Goal: Book appointment/travel/reservation

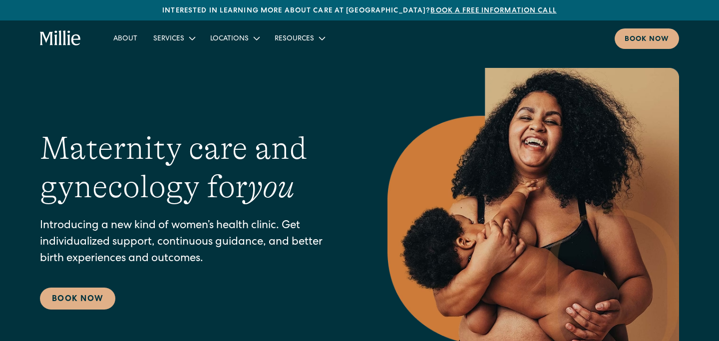
scroll to position [21, 0]
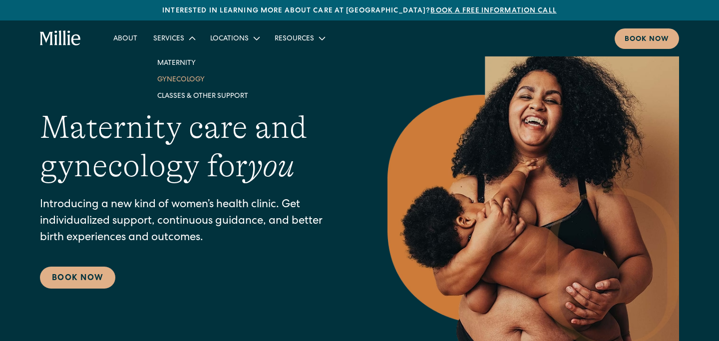
click at [180, 79] on link "Gynecology" at bounding box center [202, 79] width 107 height 16
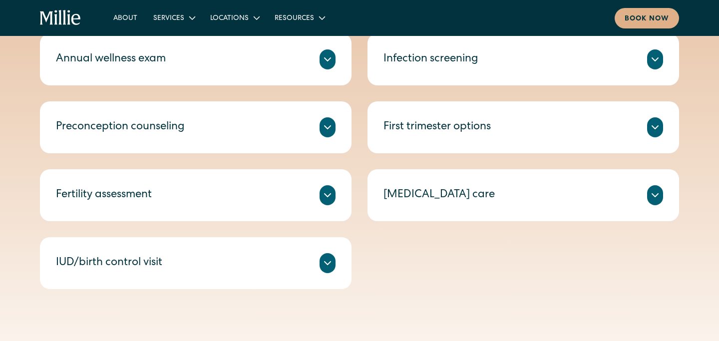
scroll to position [540, 0]
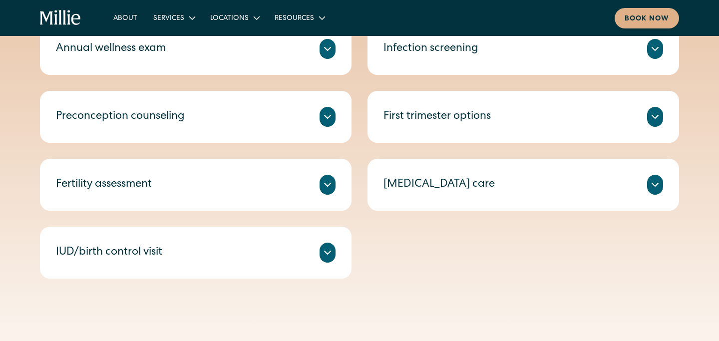
click at [326, 253] on icon at bounding box center [328, 253] width 12 height 12
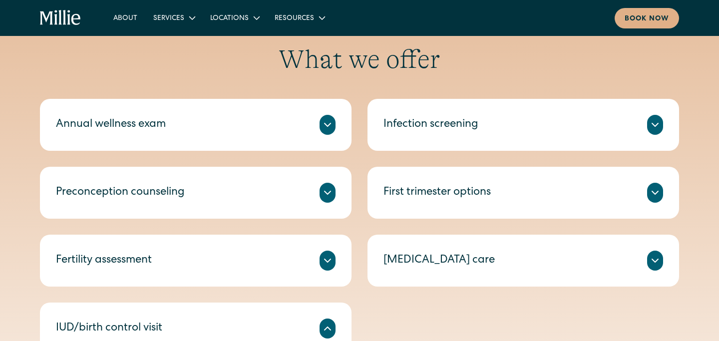
scroll to position [464, 0]
click at [325, 191] on icon at bounding box center [328, 192] width 6 height 3
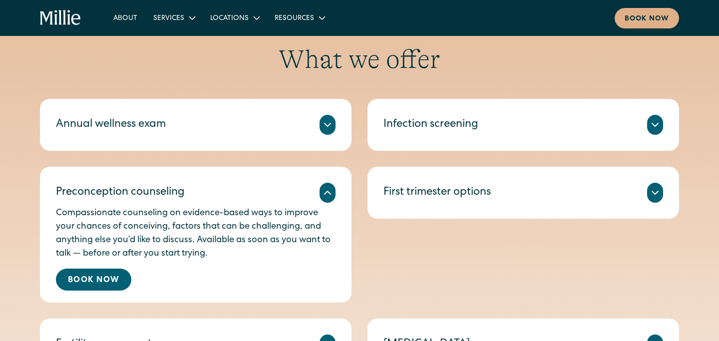
click at [325, 191] on icon at bounding box center [328, 193] width 12 height 12
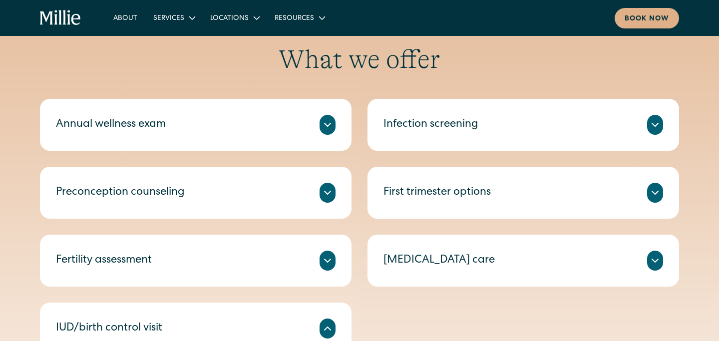
click at [324, 266] on icon at bounding box center [328, 261] width 12 height 12
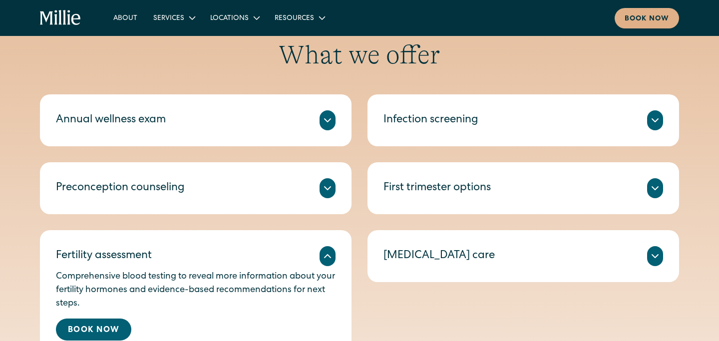
click at [324, 266] on div "Comprehensive blood testing to reveal more information about your fertility hor…" at bounding box center [196, 303] width 280 height 74
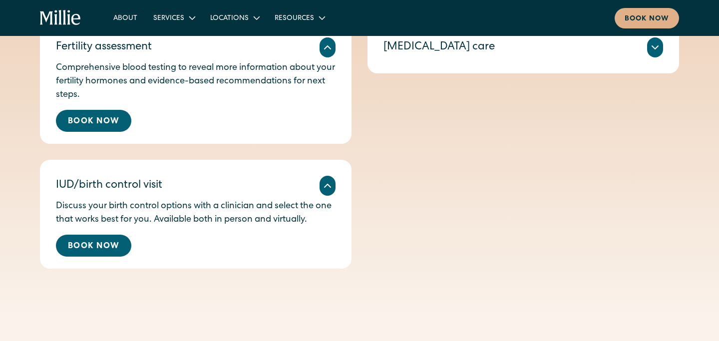
scroll to position [680, 0]
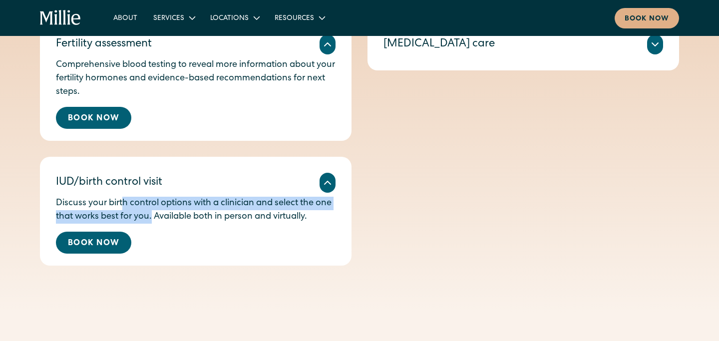
drag, startPoint x: 123, startPoint y: 206, endPoint x: 152, endPoint y: 223, distance: 33.3
click at [152, 223] on p "Discuss your birth control options with a clinician and select the one that wor…" at bounding box center [196, 210] width 280 height 27
click at [151, 219] on p "Discuss your birth control options with a clinician and select the one that wor…" at bounding box center [196, 210] width 280 height 27
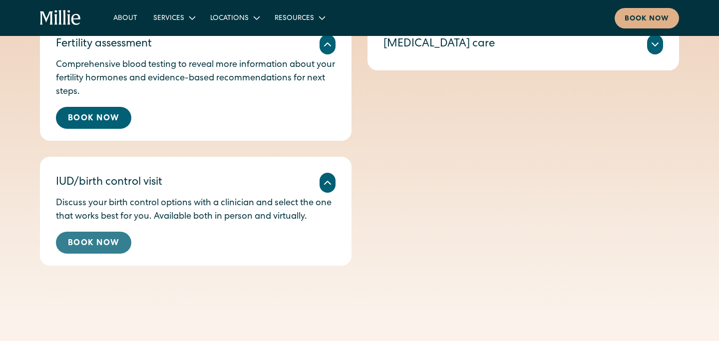
click at [101, 247] on link "Book Now" at bounding box center [93, 243] width 75 height 22
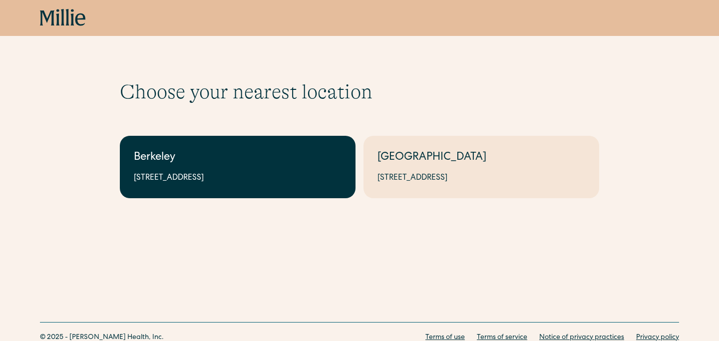
click at [257, 182] on div "2999 Regent St, Suite 524, Berkeley, CA 94705" at bounding box center [238, 178] width 208 height 12
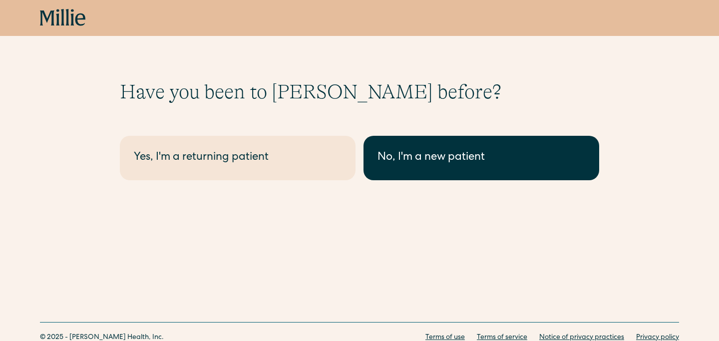
click at [432, 150] on div "No, I'm a new patient" at bounding box center [482, 158] width 208 height 16
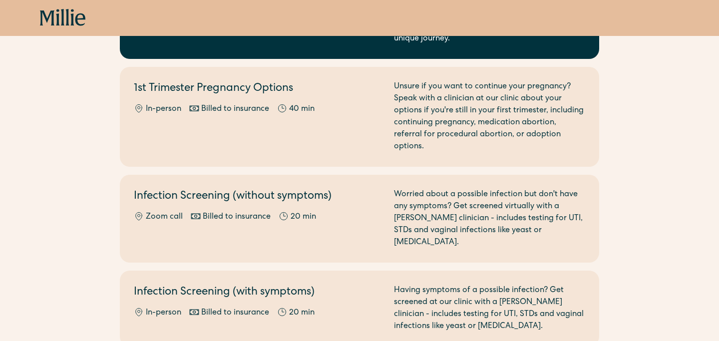
scroll to position [848, 0]
